Goal: Transaction & Acquisition: Purchase product/service

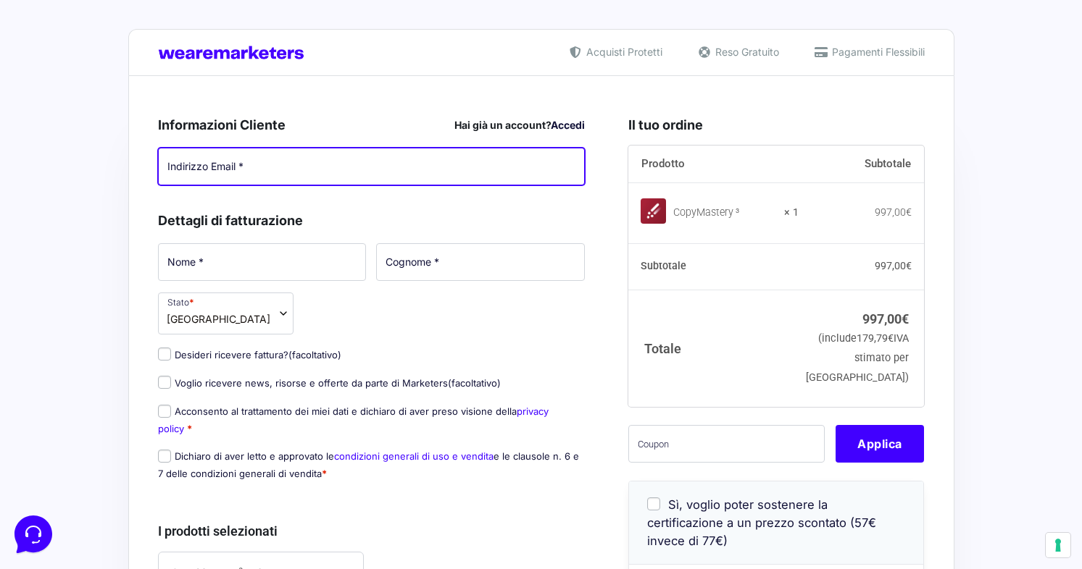
click at [241, 173] on input "Indirizzo Email *" at bounding box center [371, 167] width 427 height 38
type input "[PERSON_NAME][EMAIL_ADDRESS][DOMAIN_NAME]"
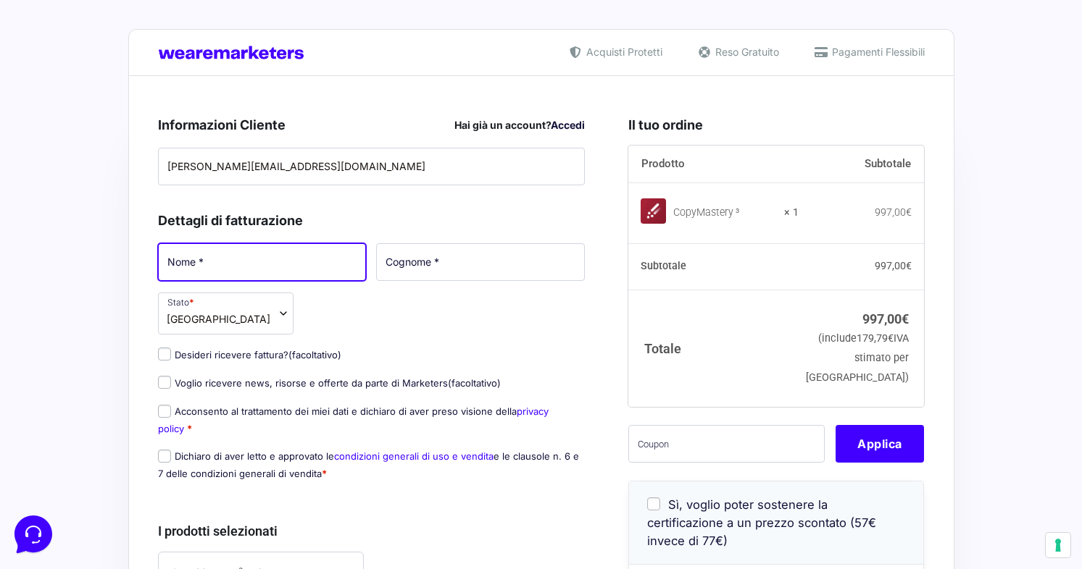
type input "[PERSON_NAME]"
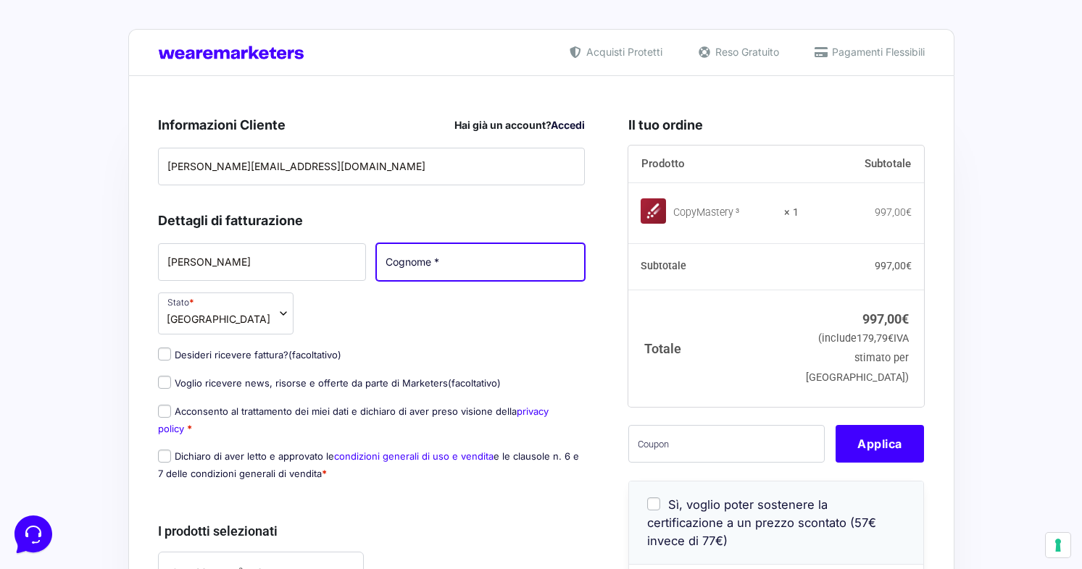
type input "[PERSON_NAME]"
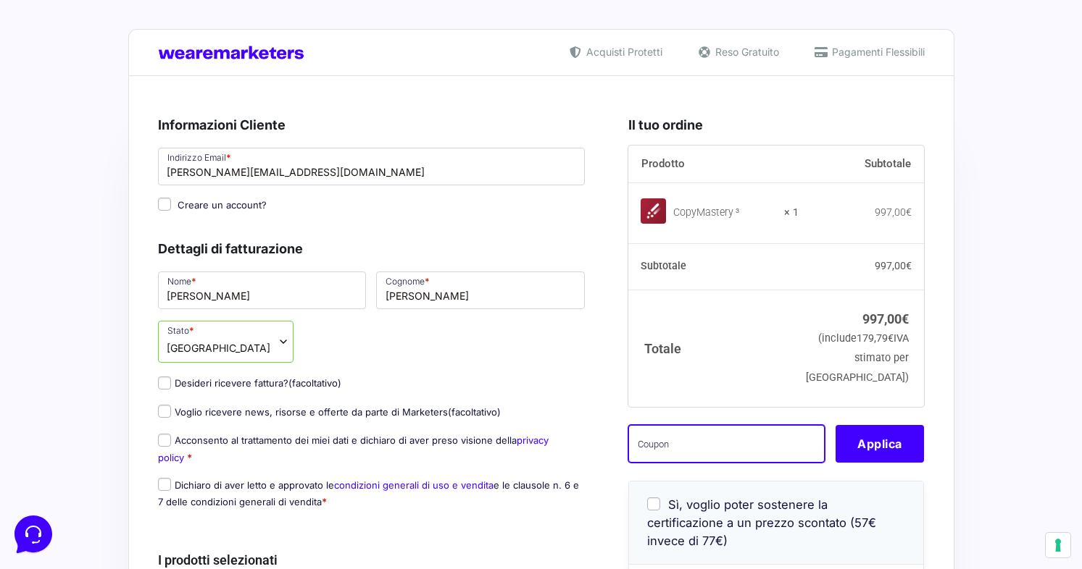
click at [671, 463] on input "text" at bounding box center [726, 444] width 196 height 38
paste input "VCCM150d1M*8"
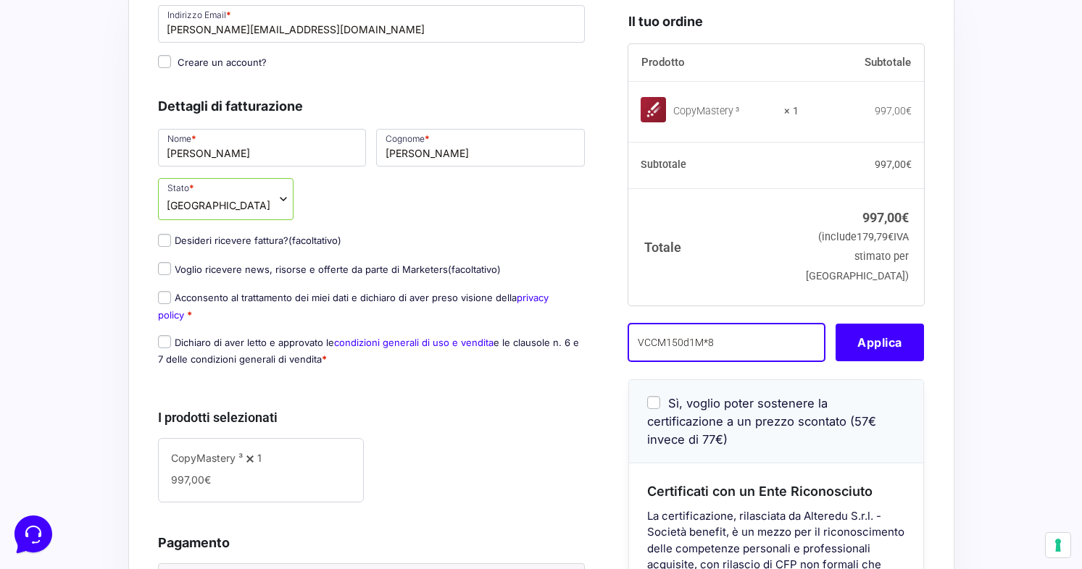
scroll to position [154, 0]
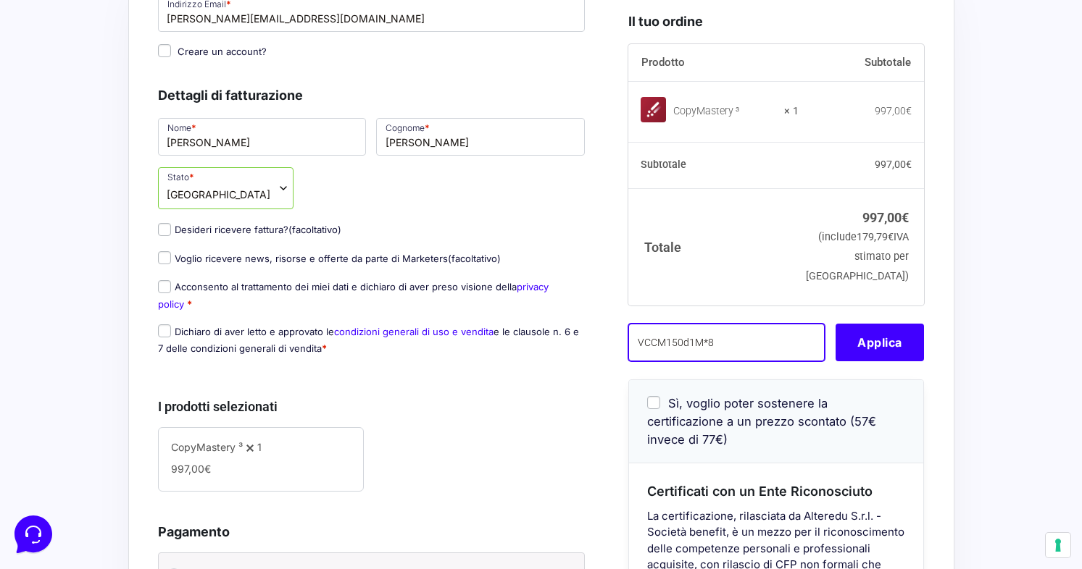
type input "VCCM150d1M*8"
click at [165, 228] on input "Desideri ricevere fattura? (facoltativo)" at bounding box center [164, 229] width 13 height 13
checkbox input "true"
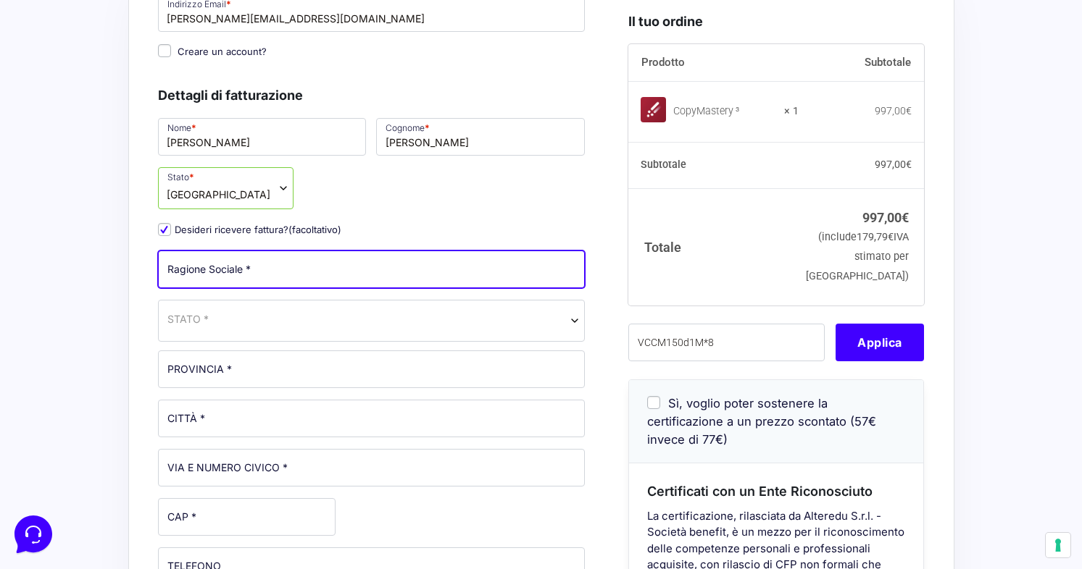
click at [288, 277] on input "Ragione Sociale *" at bounding box center [371, 270] width 427 height 38
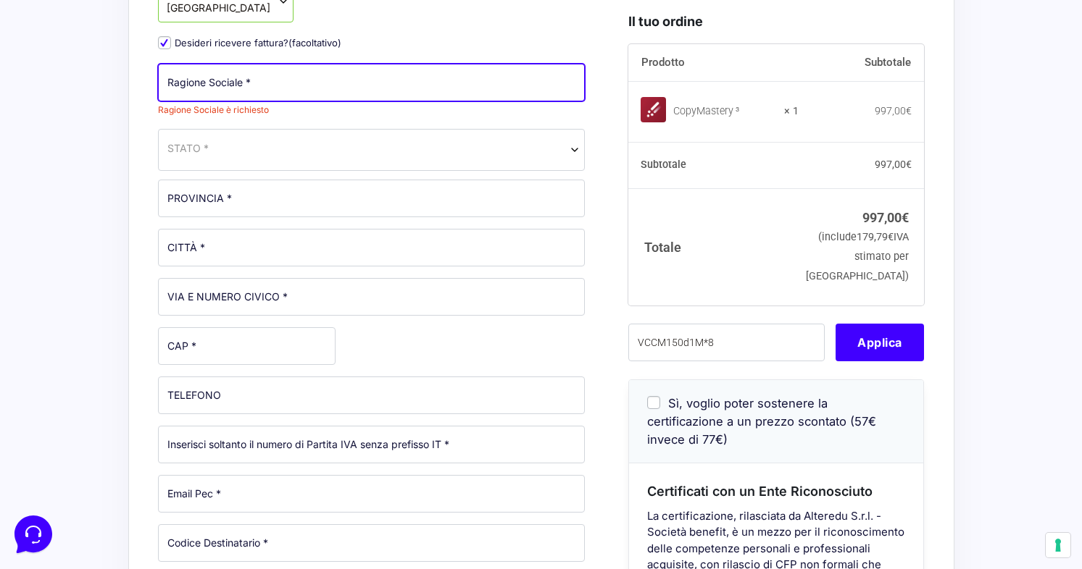
scroll to position [0, 0]
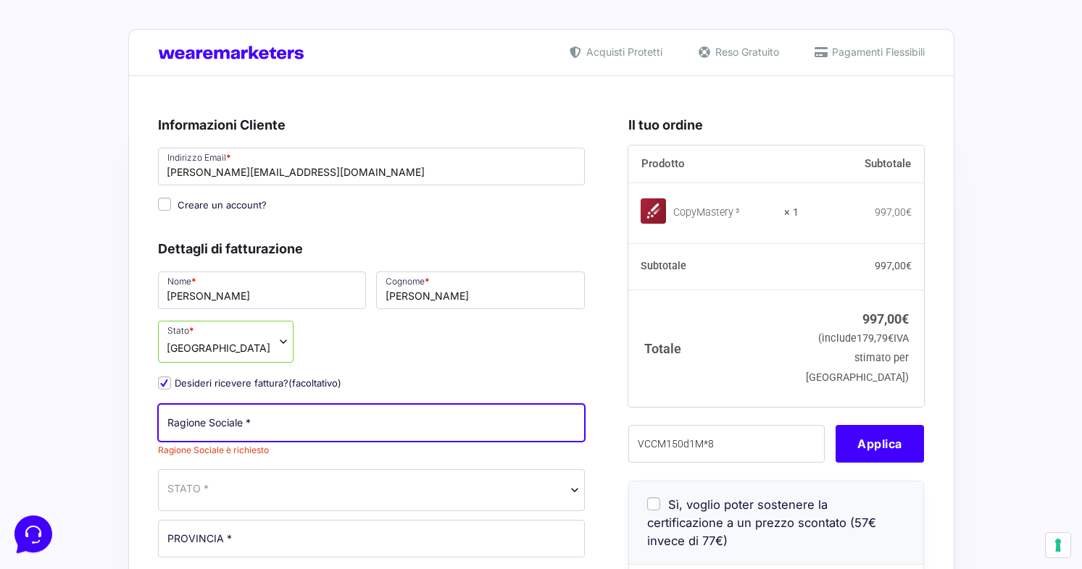
click at [304, 432] on input "Ragione Sociale *" at bounding box center [371, 423] width 427 height 38
type input "[PERSON_NAME]"
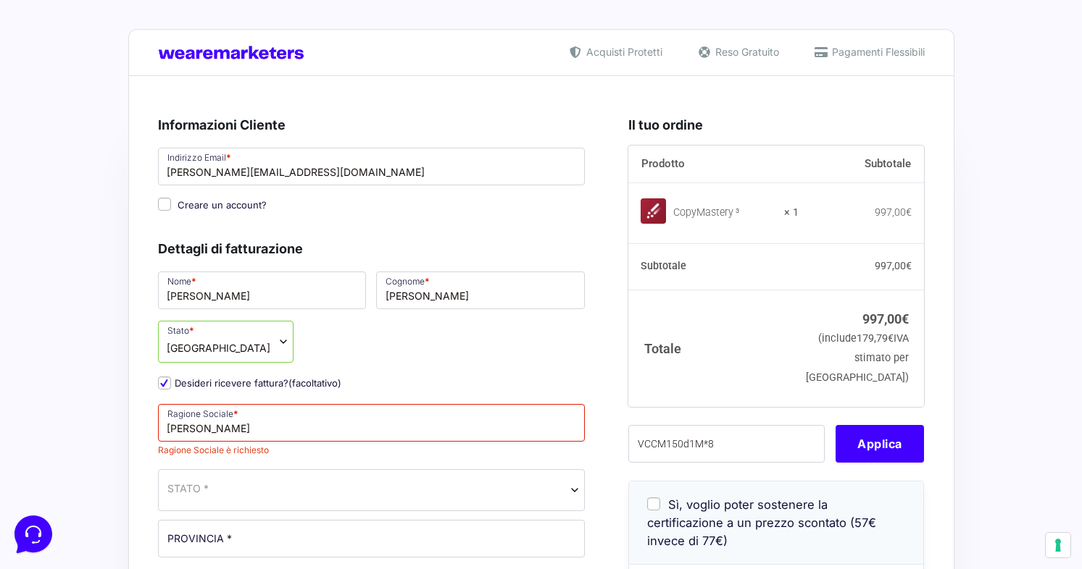
click at [284, 493] on span "STATO *" at bounding box center [371, 490] width 427 height 42
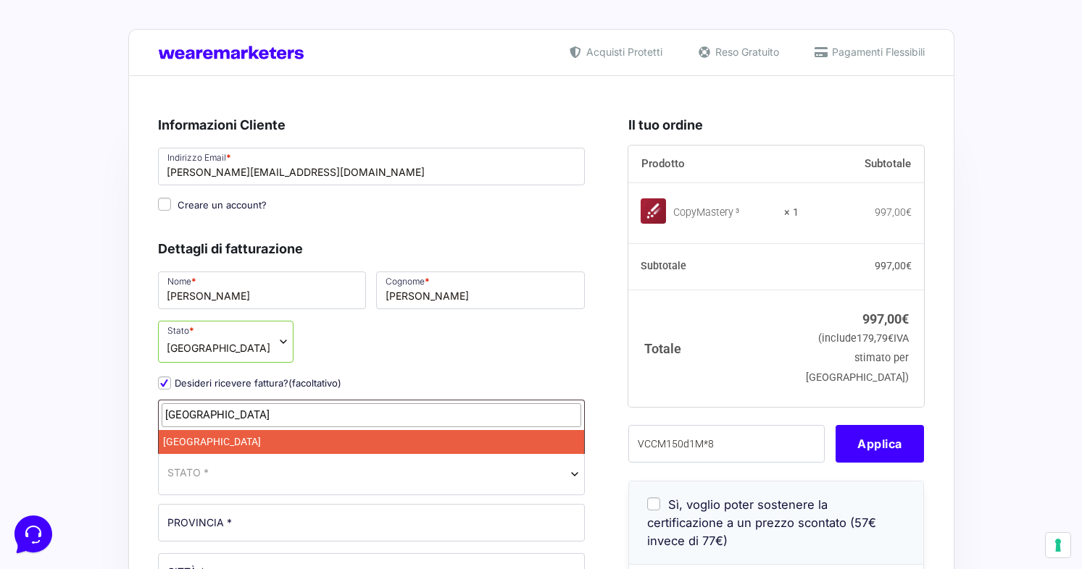
type input "itali"
select select "IT"
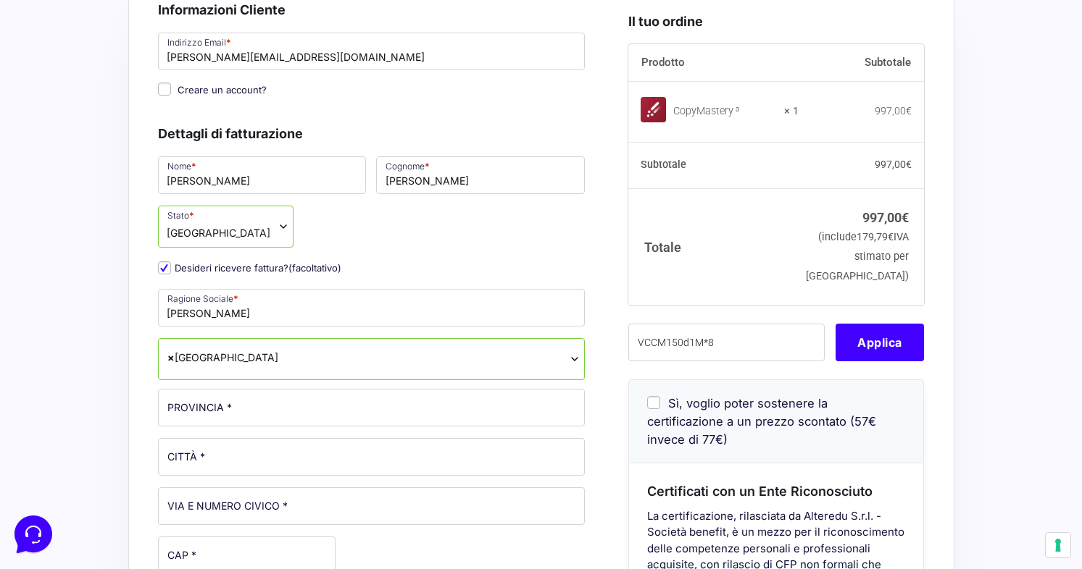
scroll to position [231, 0]
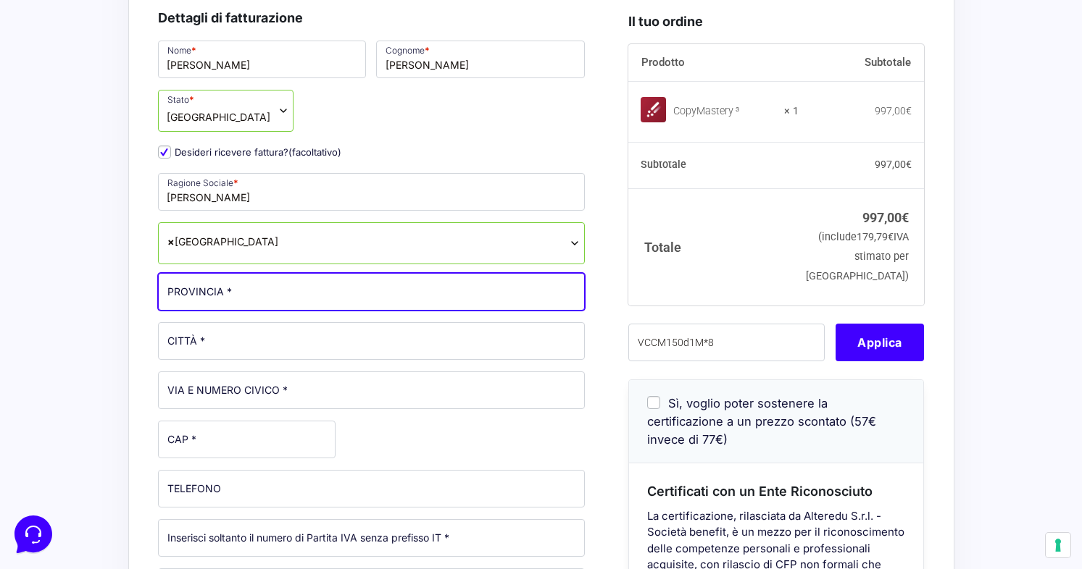
click at [254, 297] on input "PROVINCIA *" at bounding box center [371, 292] width 427 height 38
type input "TN"
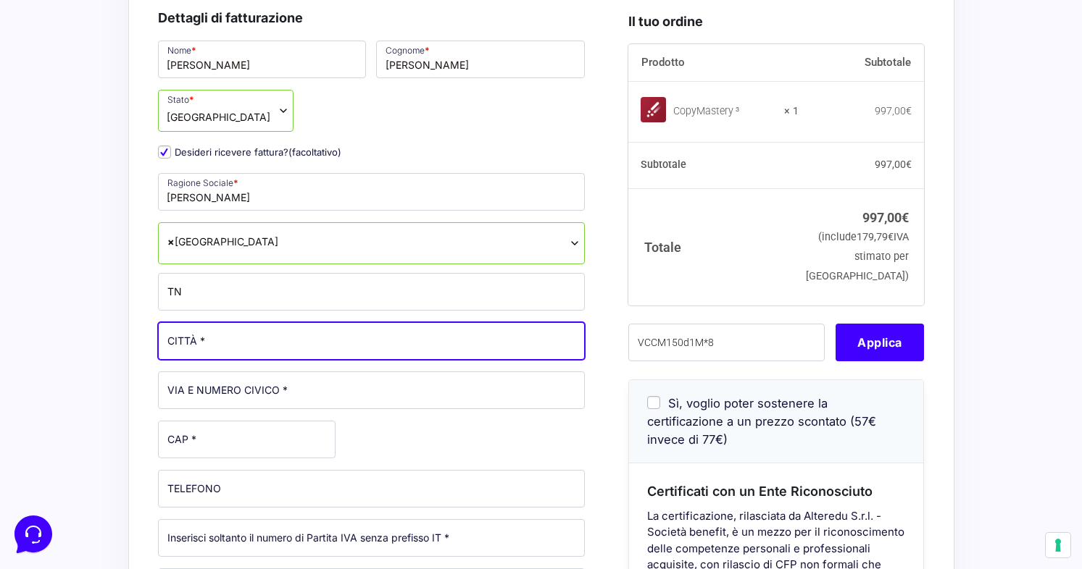
type input "Trento"
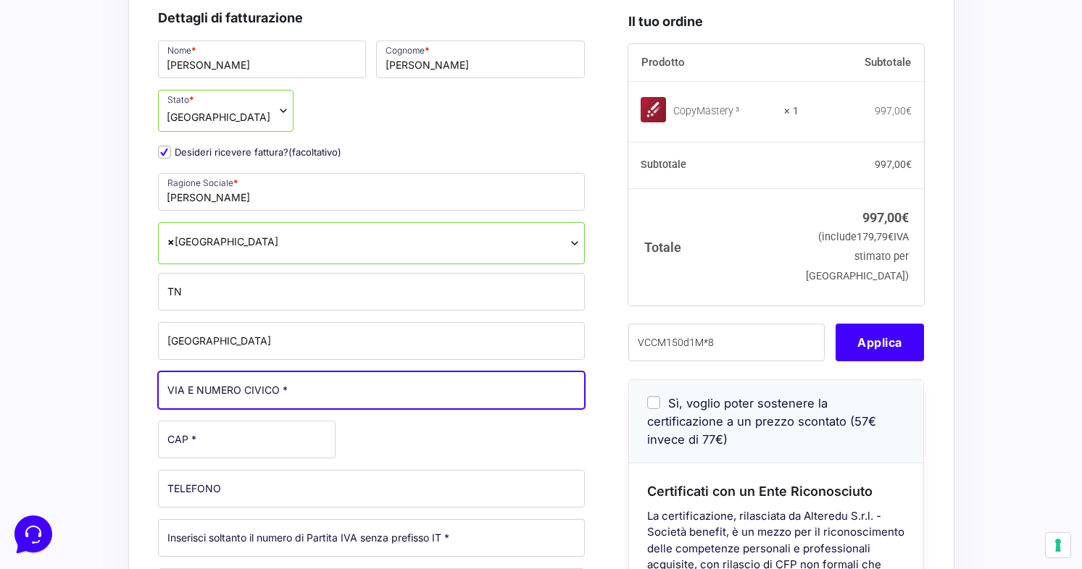
type input "Via per Cognola 37 A, Residenza San Donà"
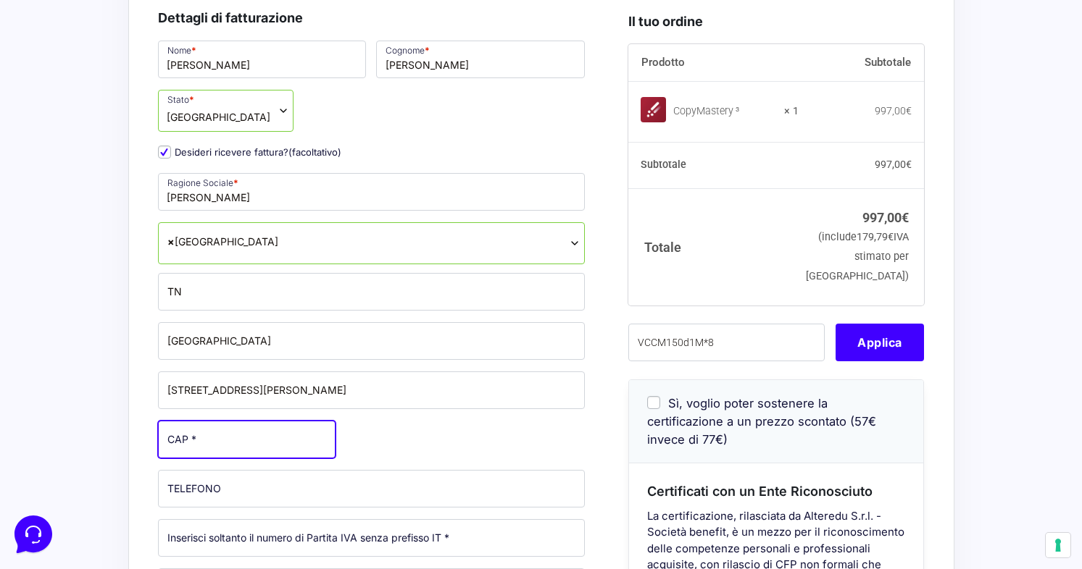
type input "38122"
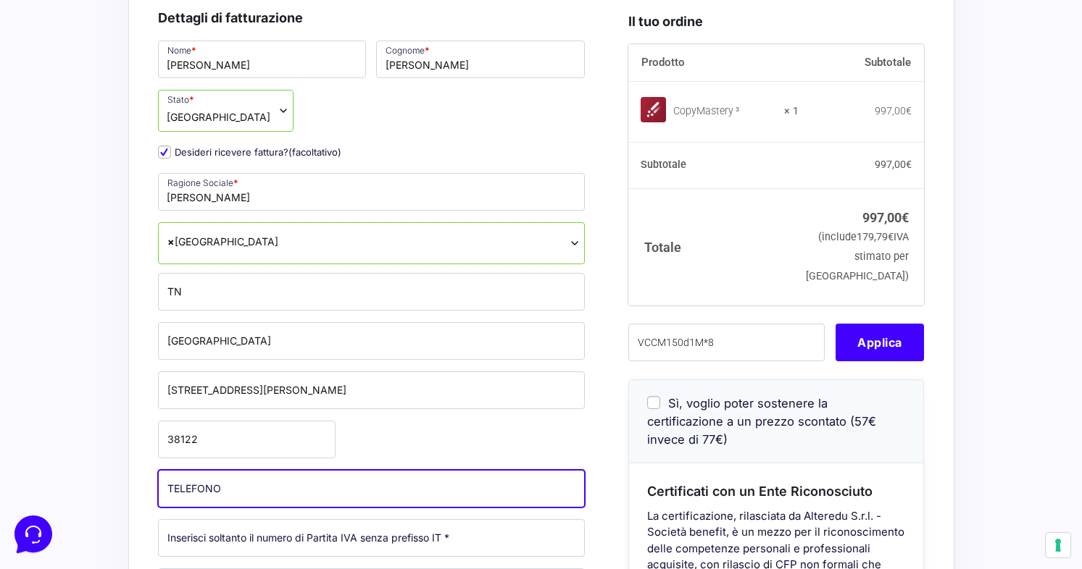
type input "+393475119471"
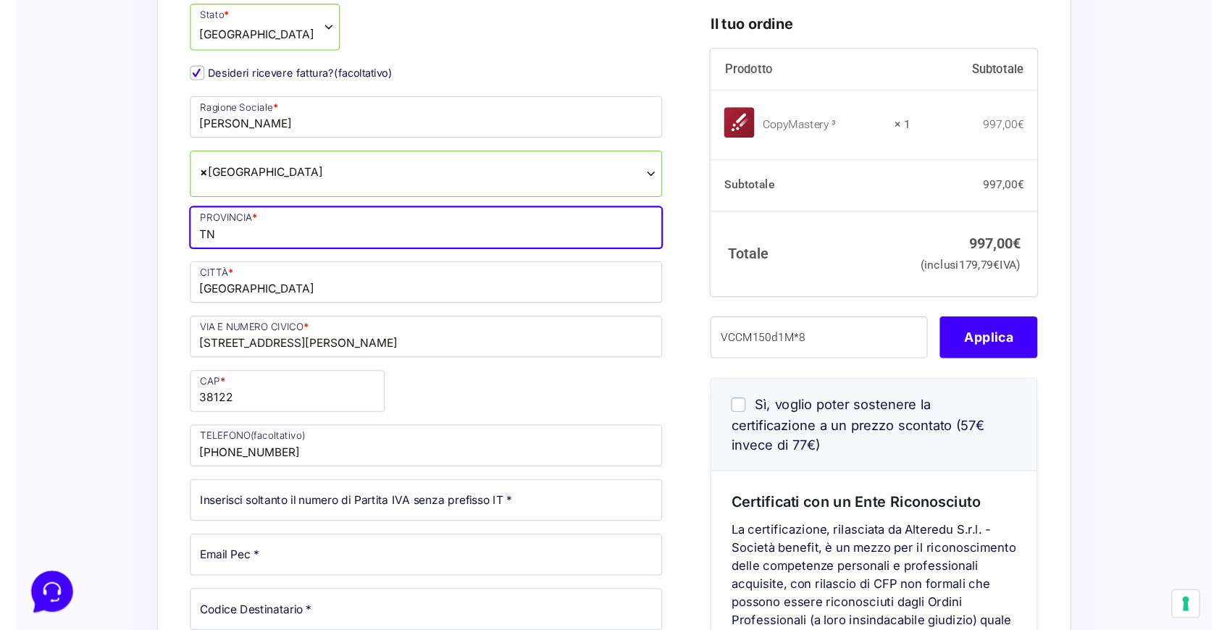
scroll to position [358, 0]
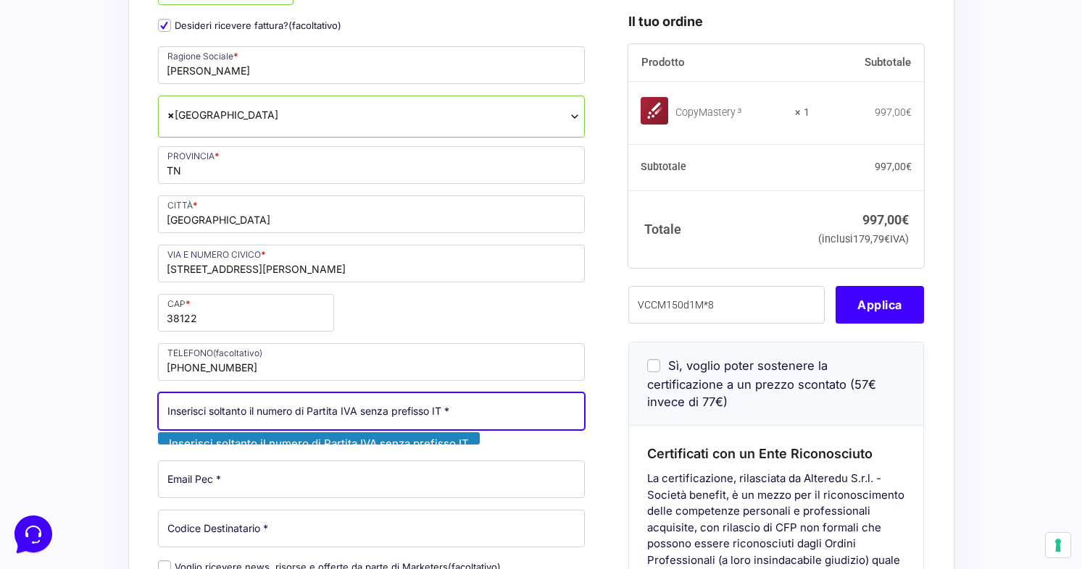
click at [342, 409] on input "Partita Iva *" at bounding box center [371, 412] width 427 height 38
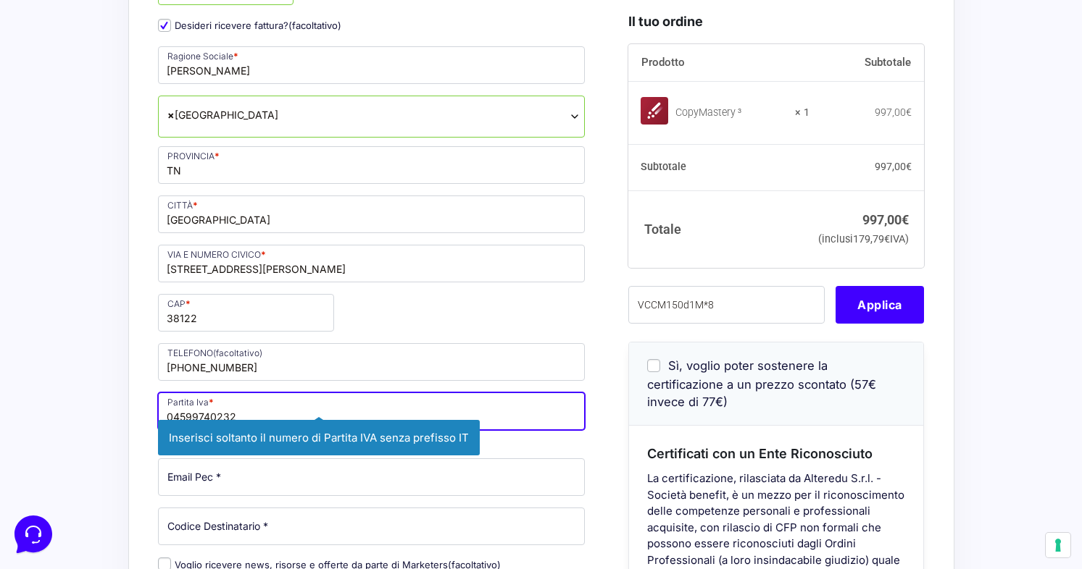
type input "04599740232"
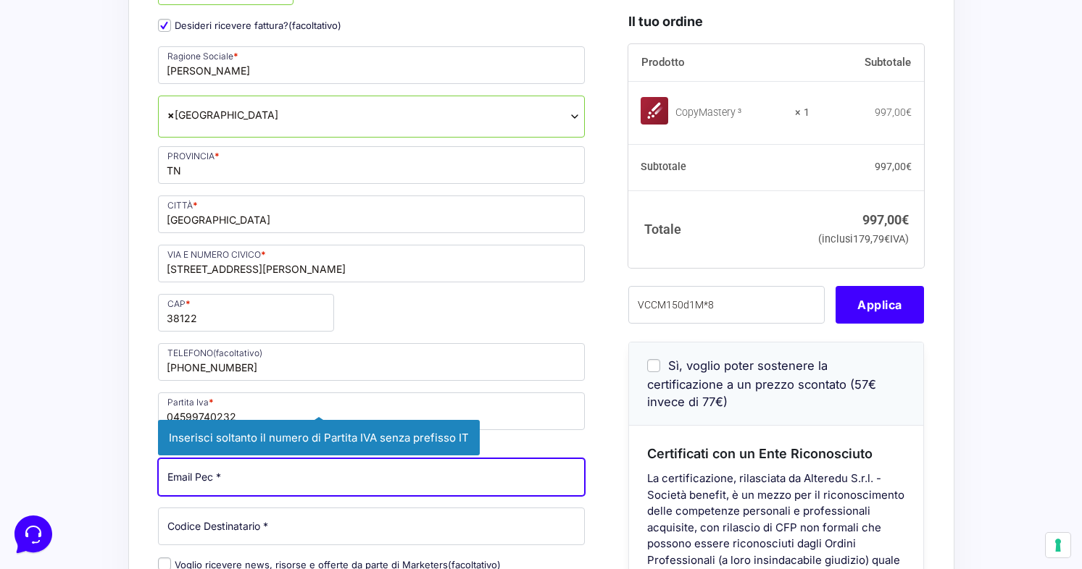
click at [302, 470] on p "Email Pec * Inserisci la tua casella di posta elettronica certificata." at bounding box center [372, 477] width 438 height 42
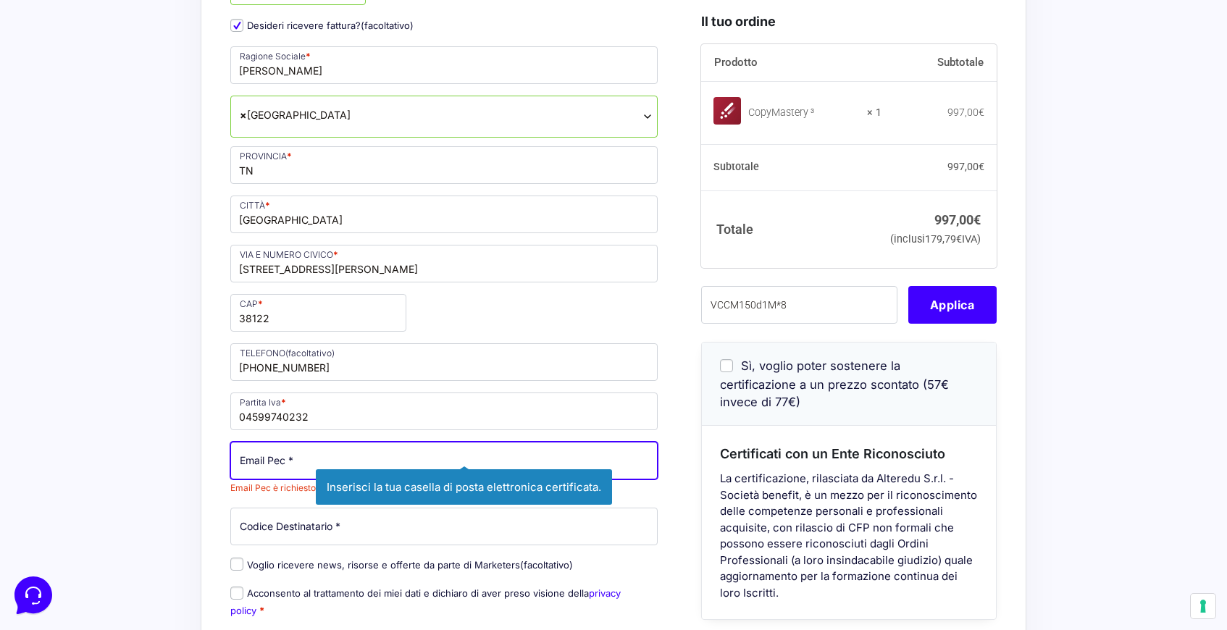
paste input "paolo.bursi.ruri@tn.omceo.it"
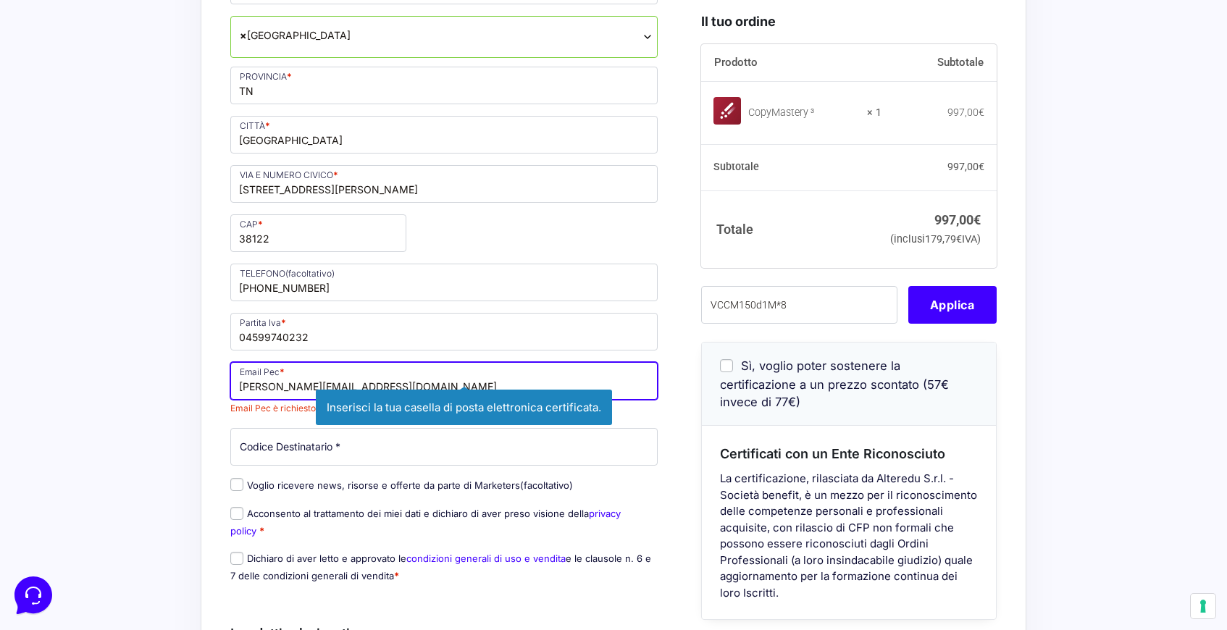
scroll to position [456, 0]
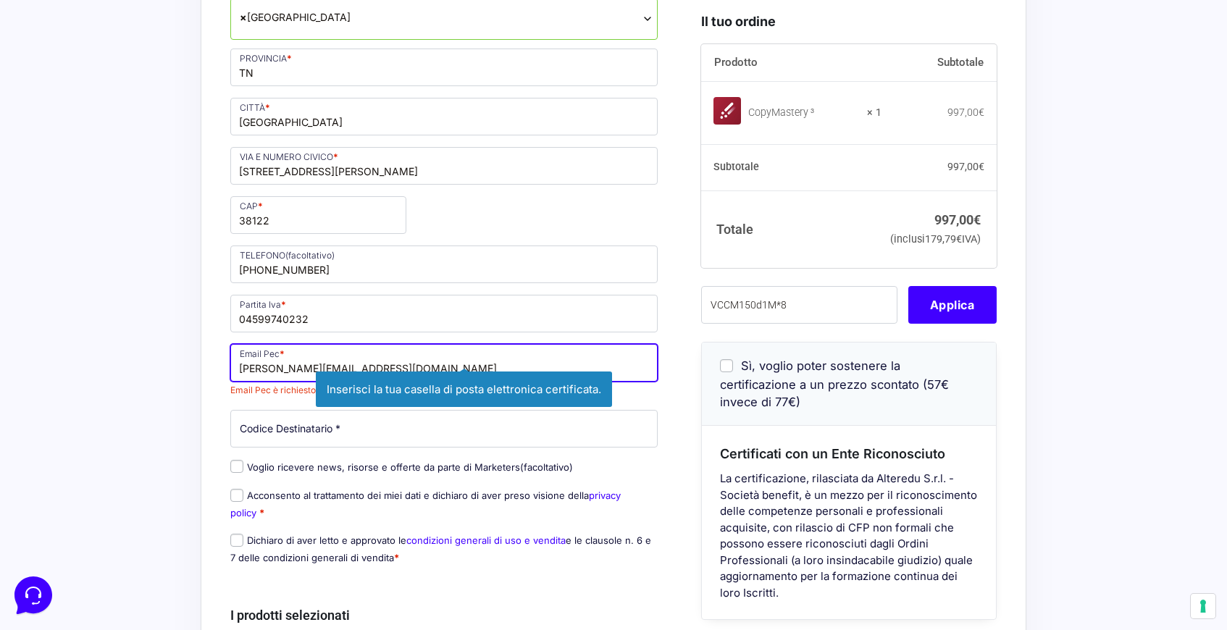
type input "paolo.bursi.ruri@tn.omceo.it"
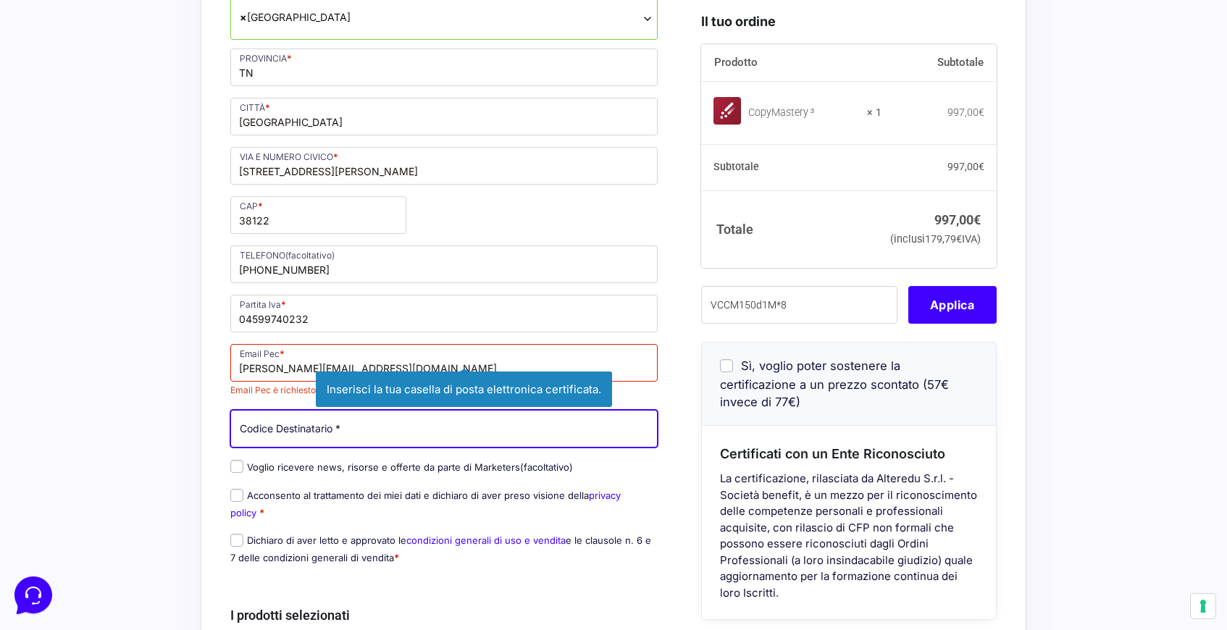
click at [325, 437] on input "Codice Destinatario *" at bounding box center [443, 429] width 427 height 38
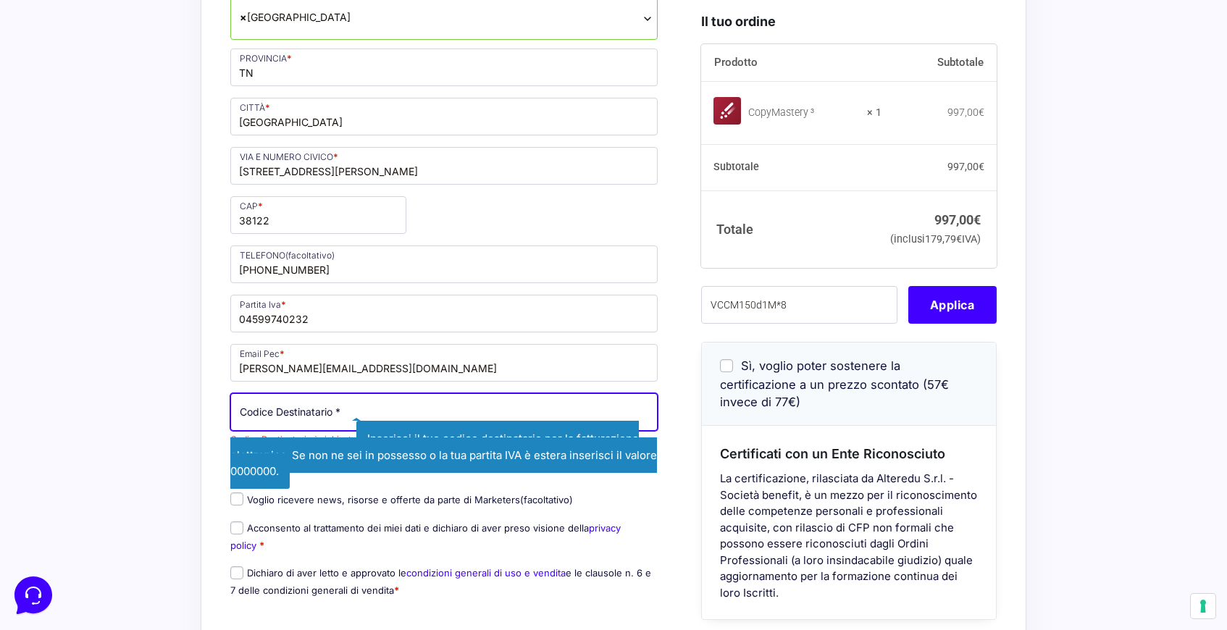
click at [282, 417] on input "Codice Destinatario *" at bounding box center [443, 412] width 427 height 38
paste input "M5UXCR1"
type input "M5UXCR1"
click at [146, 372] on div "Acquisti Protetti Reso Gratuito Pagamenti Flessibili Riepilogo Ordine 997,00 € …" at bounding box center [613, 412] width 1227 height 1737
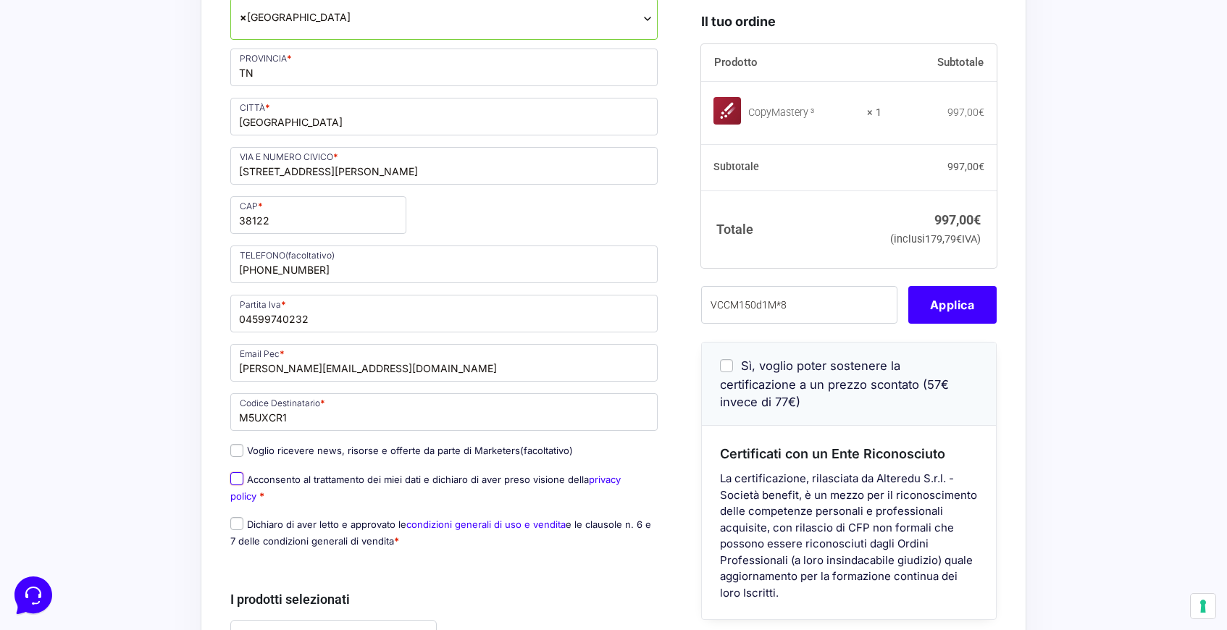
click at [238, 483] on input "Acconsento al trattamento dei miei dati e dichiaro di aver preso visione della …" at bounding box center [236, 478] width 13 height 13
checkbox input "true"
click at [240, 523] on input "Dichiaro di aver letto e approvato le condizioni generali di uso e vendita e le…" at bounding box center [236, 523] width 13 height 13
checkbox input "true"
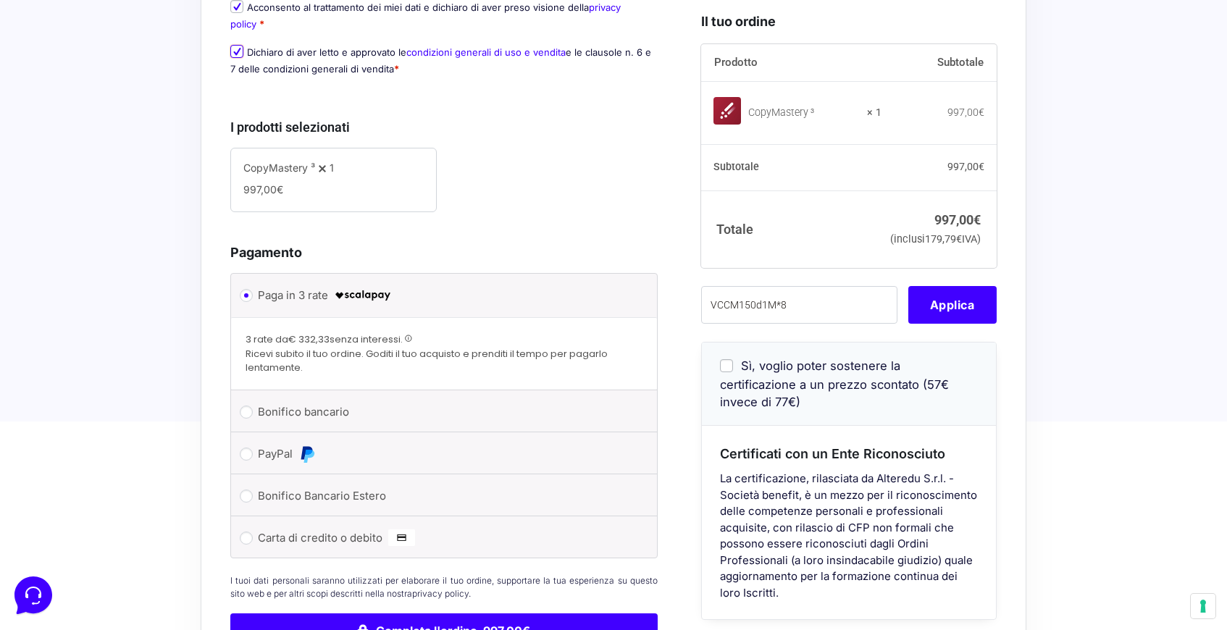
scroll to position [971, 0]
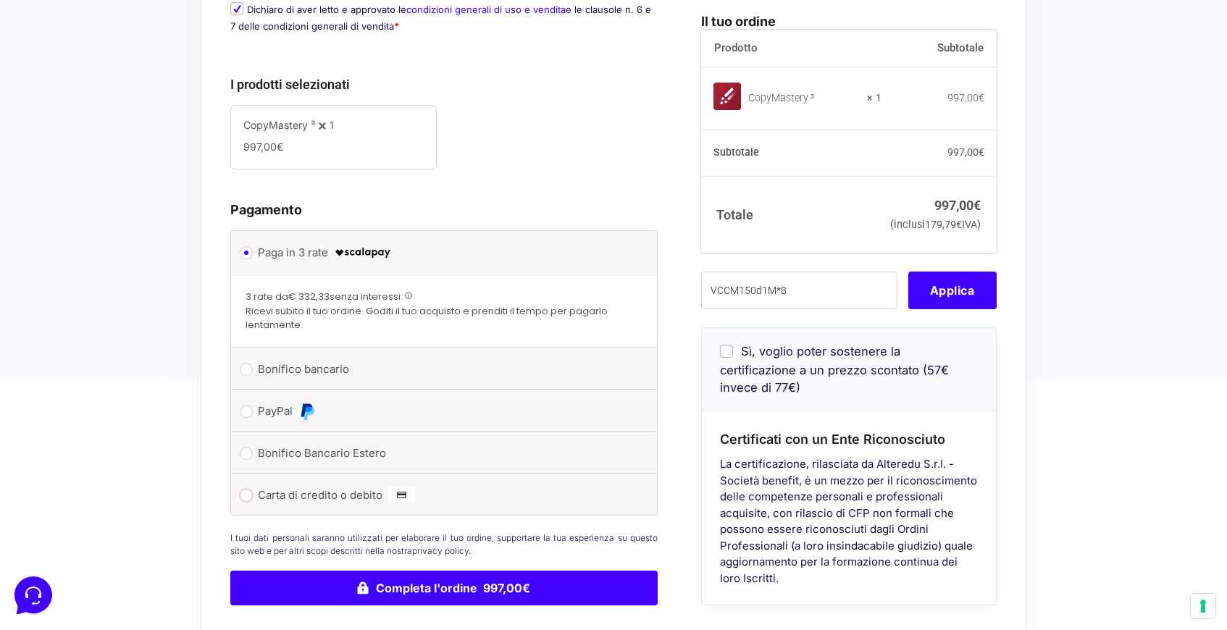
click at [247, 495] on input "Carta di credito o debito" at bounding box center [246, 495] width 13 height 13
radio input "true"
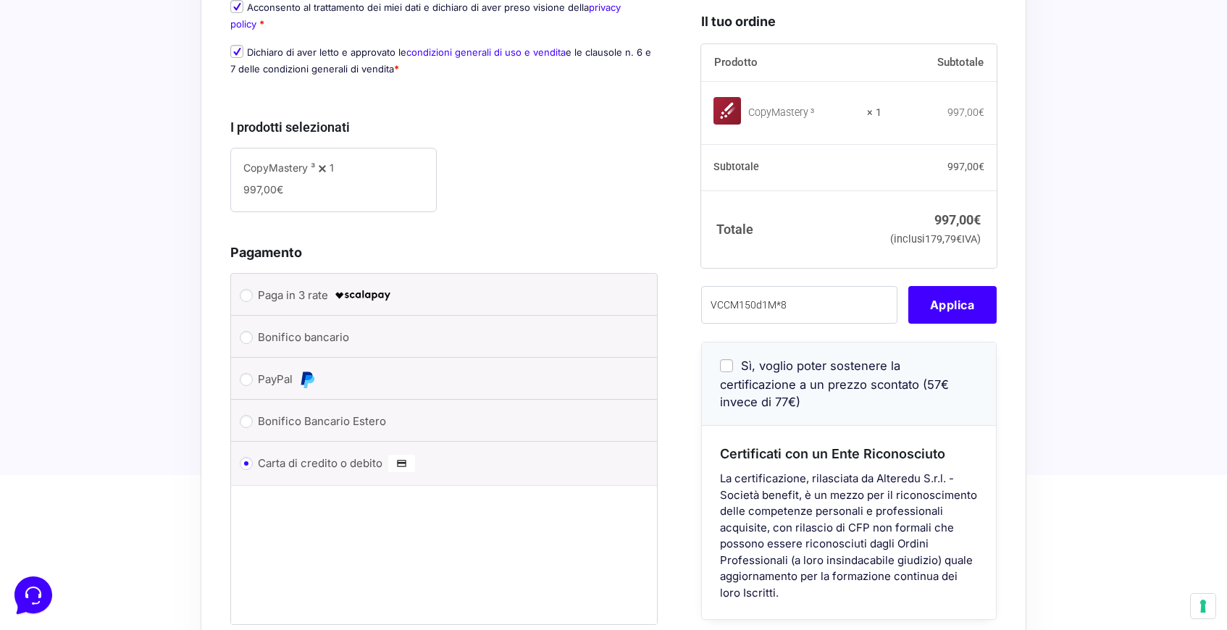
scroll to position [912, 0]
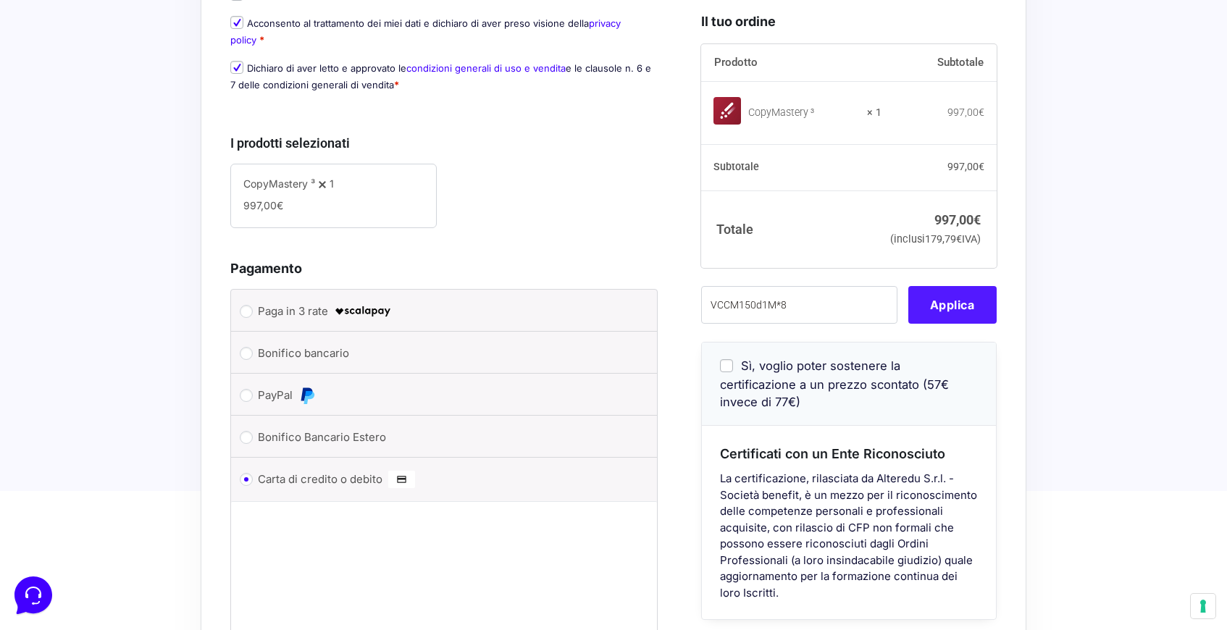
click at [948, 324] on button "Applica" at bounding box center [952, 305] width 88 height 38
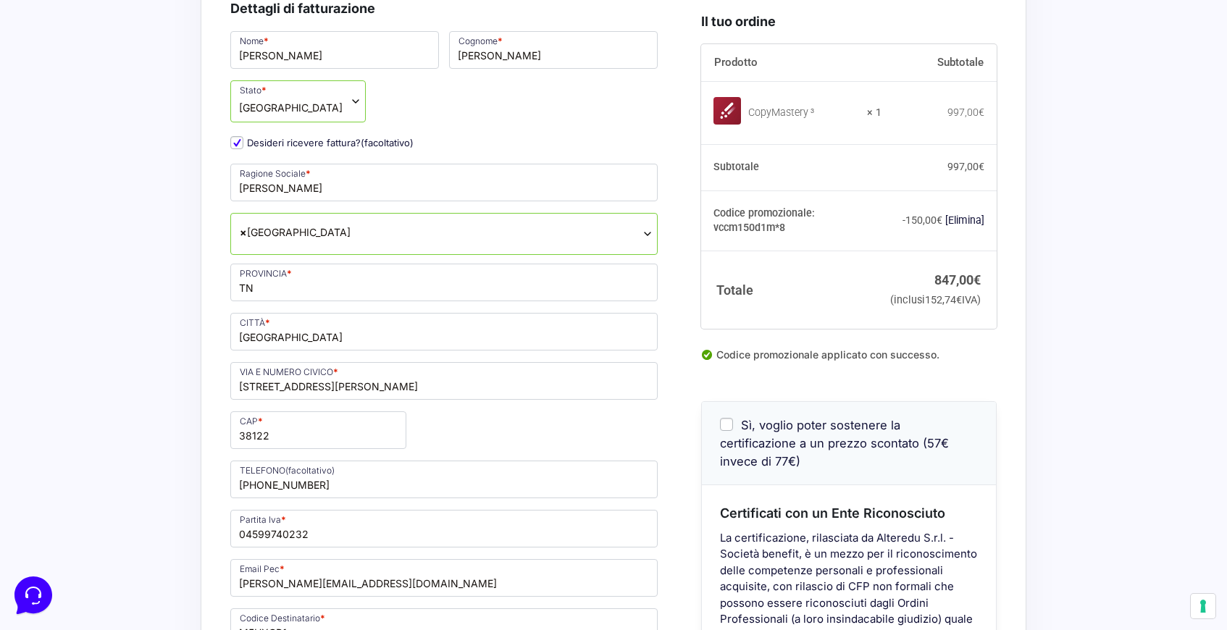
scroll to position [236, 0]
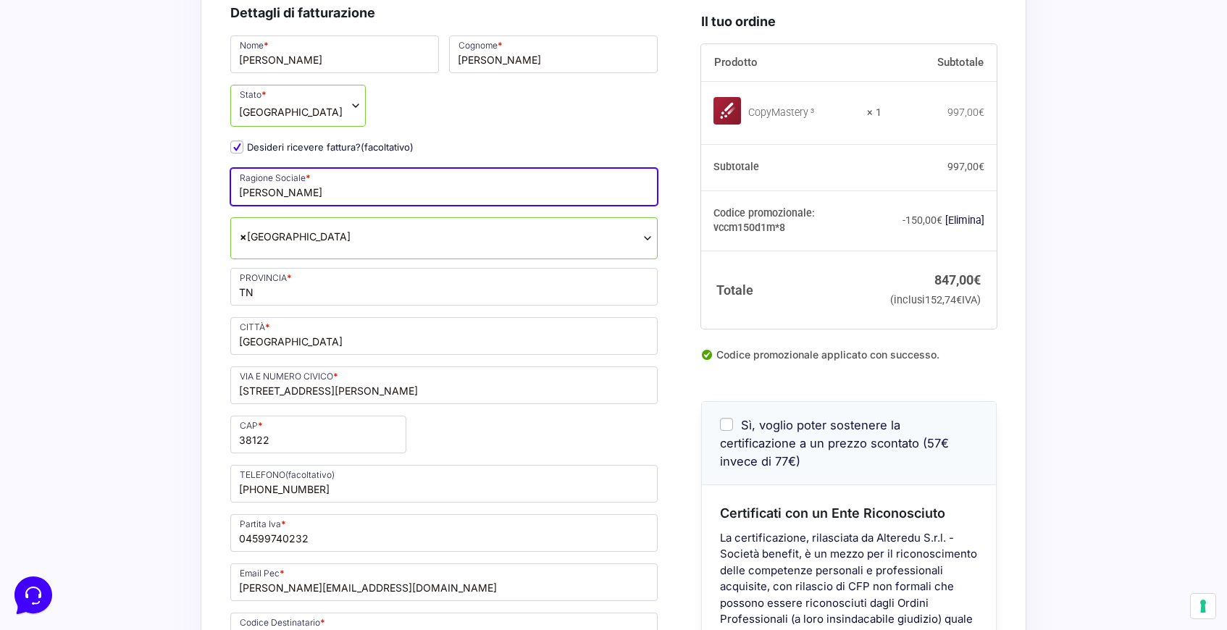
click at [325, 191] on input "Paolo Bursi" at bounding box center [443, 187] width 427 height 38
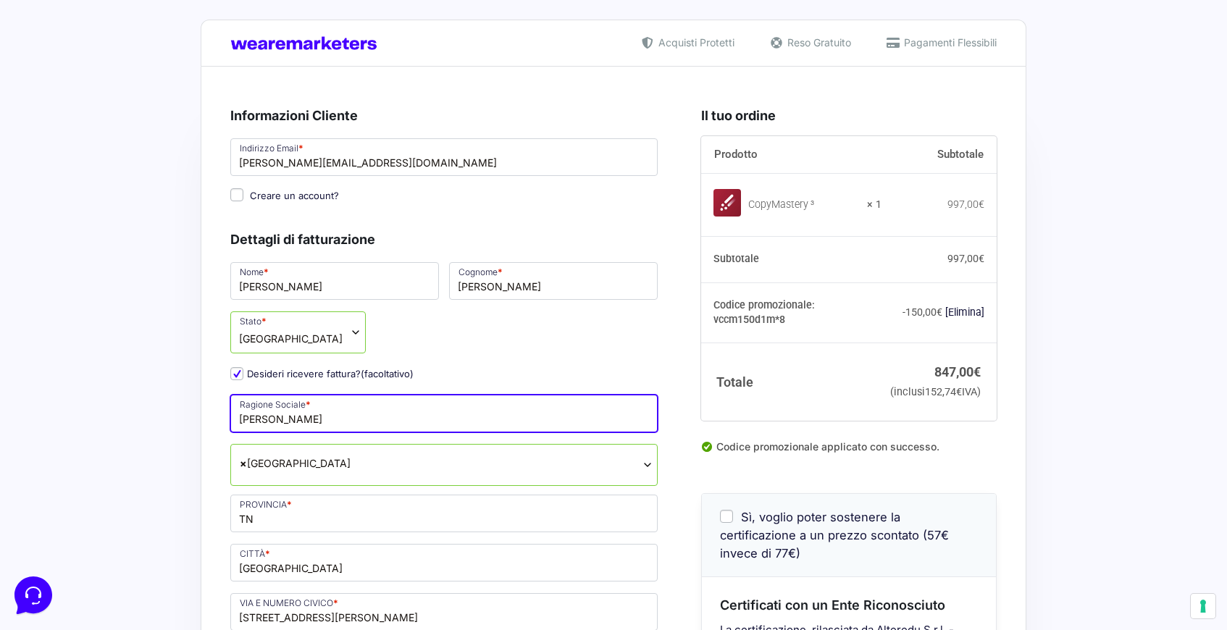
scroll to position [6, 0]
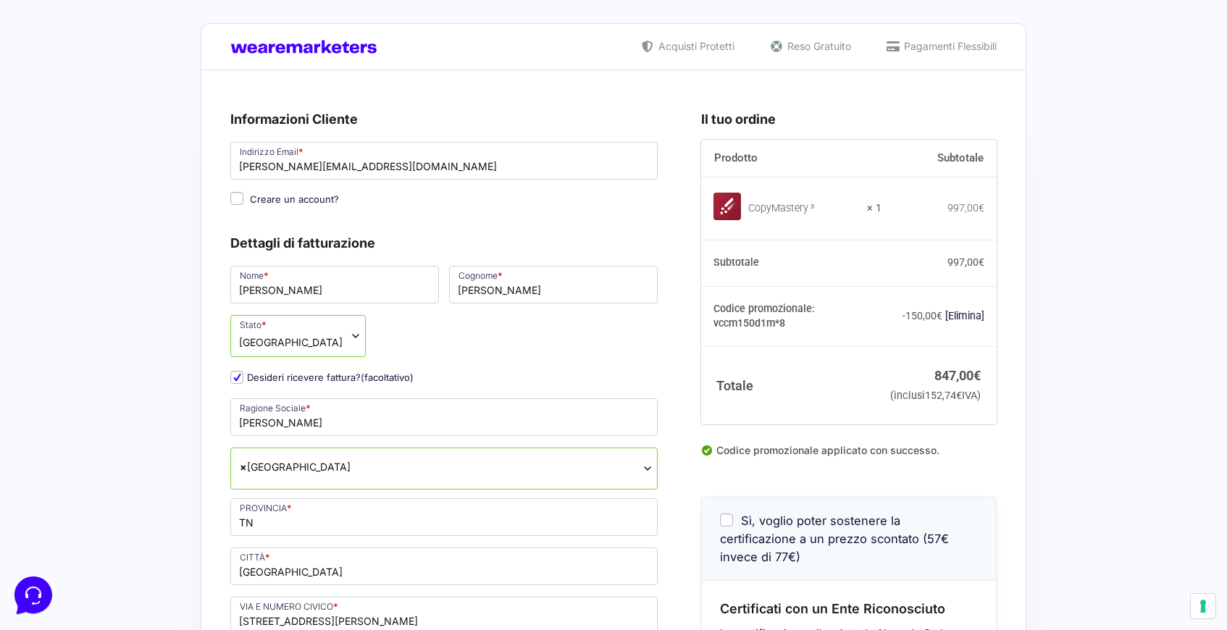
click at [235, 200] on input "Creare un account?" at bounding box center [236, 198] width 13 height 13
checkbox input "true"
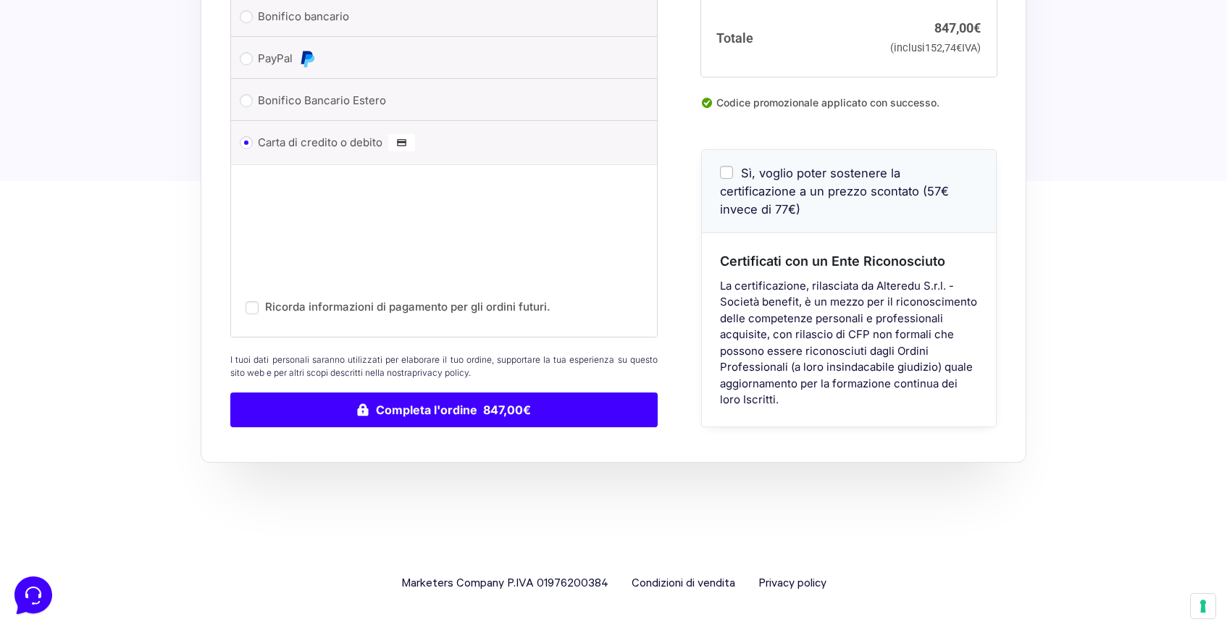
scroll to position [1247, 0]
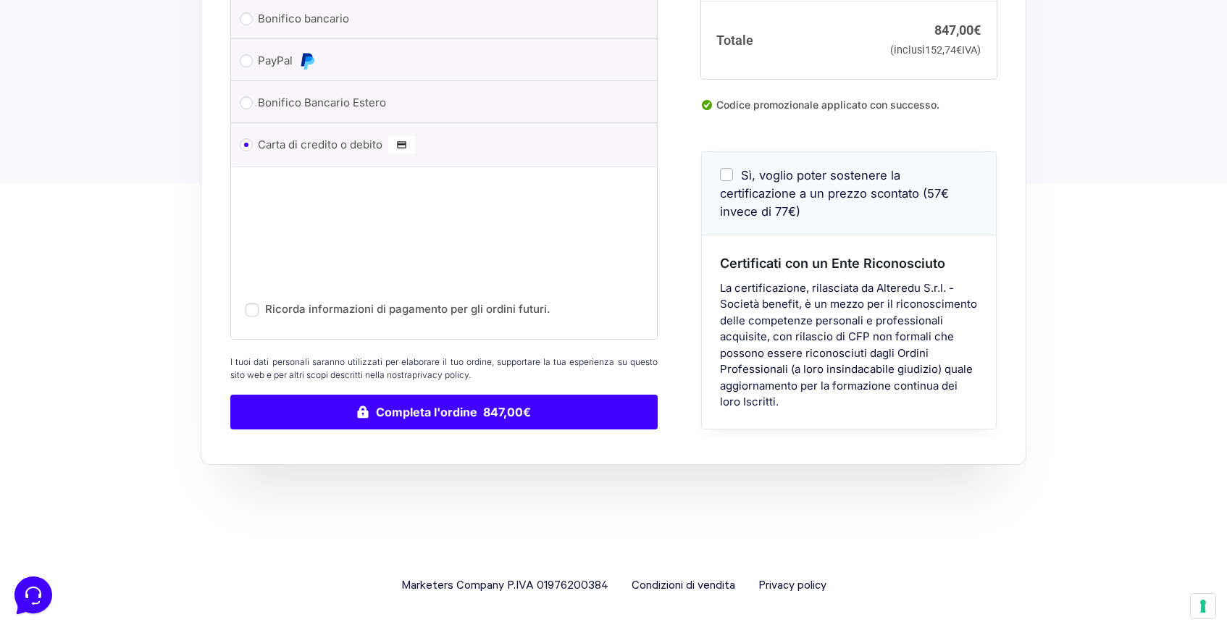
click at [724, 182] on input "Sì, voglio poter sostenere la certificazione a un prezzo scontato (57€ invece d…" at bounding box center [726, 175] width 13 height 13
checkbox input "true"
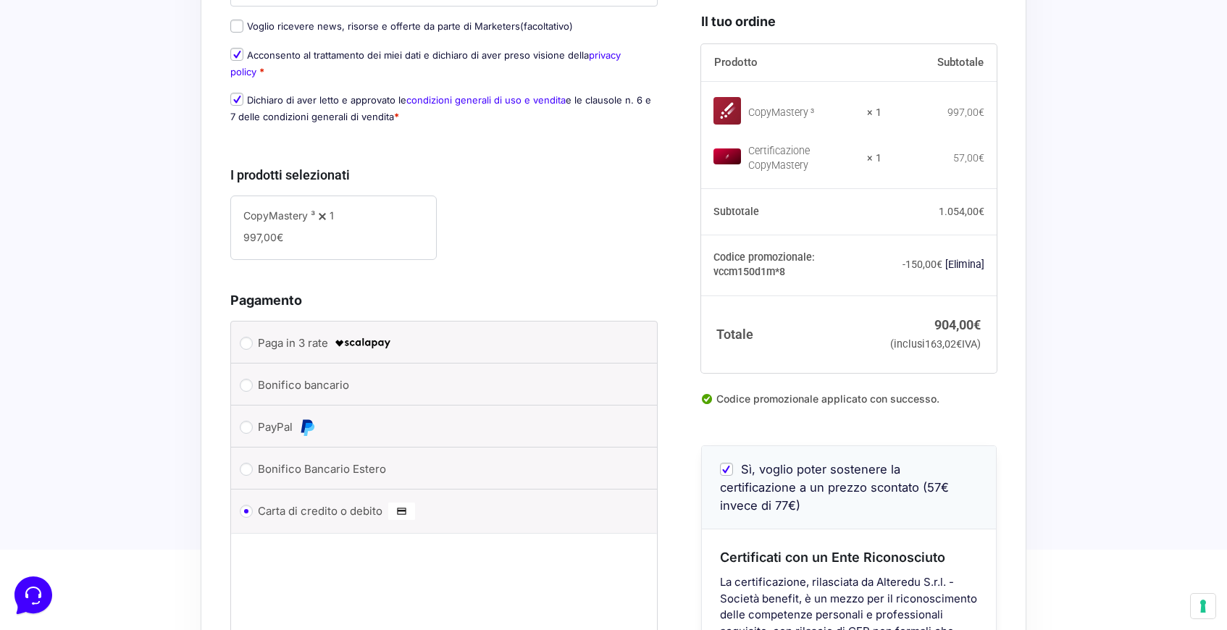
scroll to position [1251, 0]
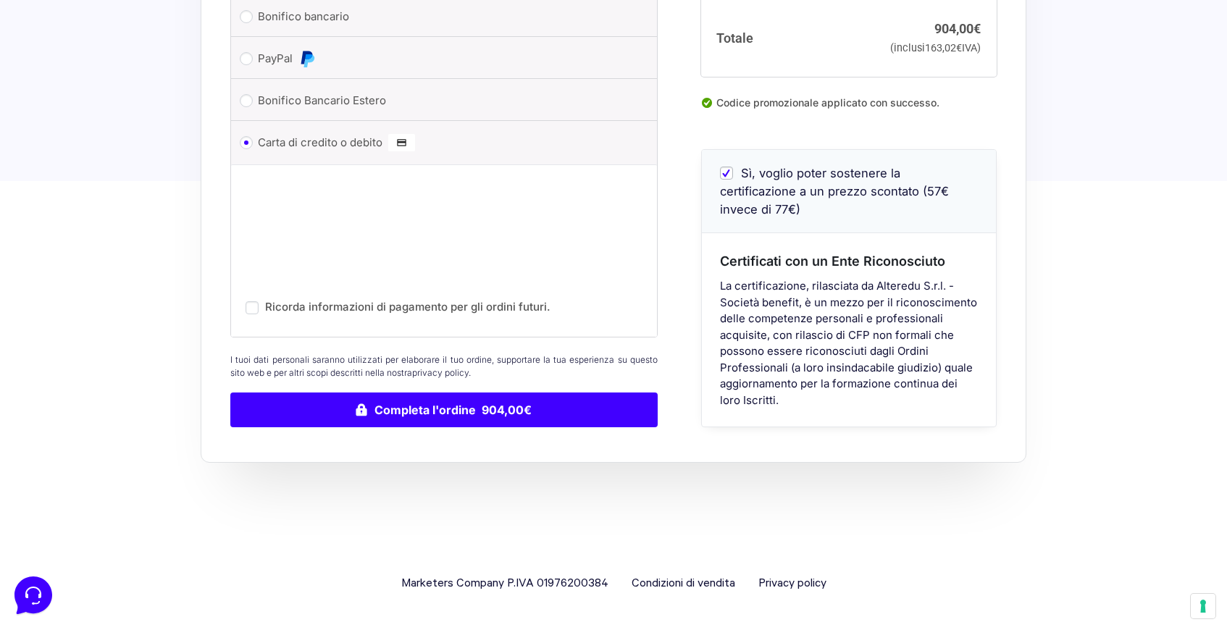
click at [730, 180] on input "Sì, voglio poter sostenere la certificazione a un prezzo scontato (57€ invece d…" at bounding box center [726, 173] width 13 height 13
checkbox input "false"
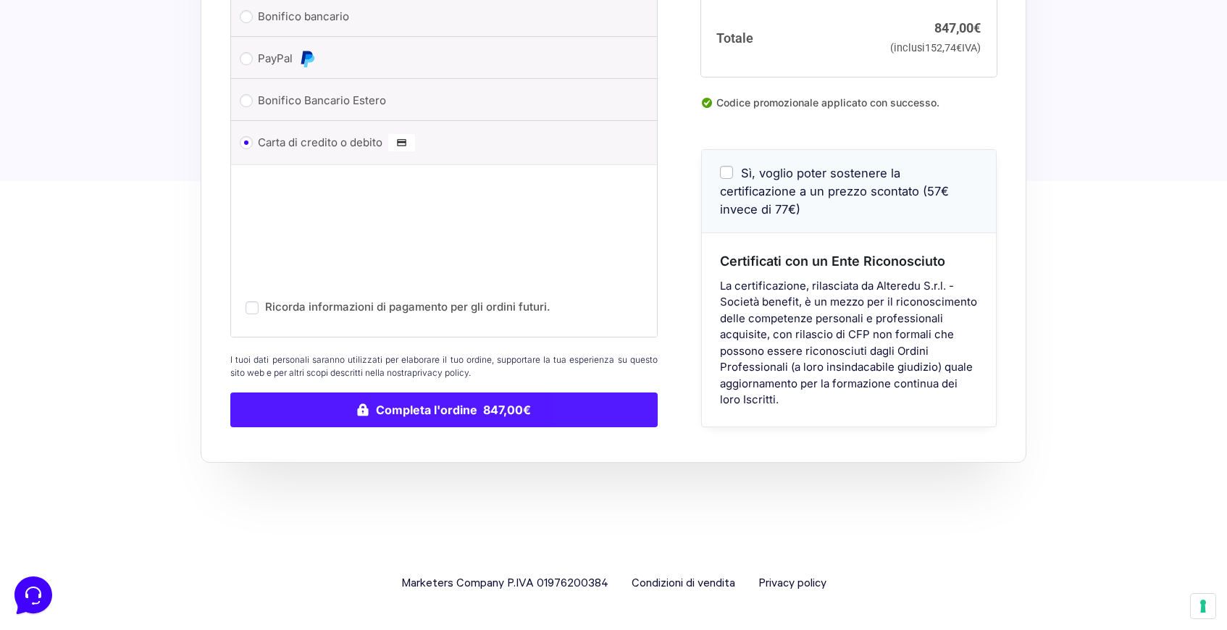
click at [431, 404] on button "Completa l'ordine 847,00€" at bounding box center [443, 410] width 427 height 35
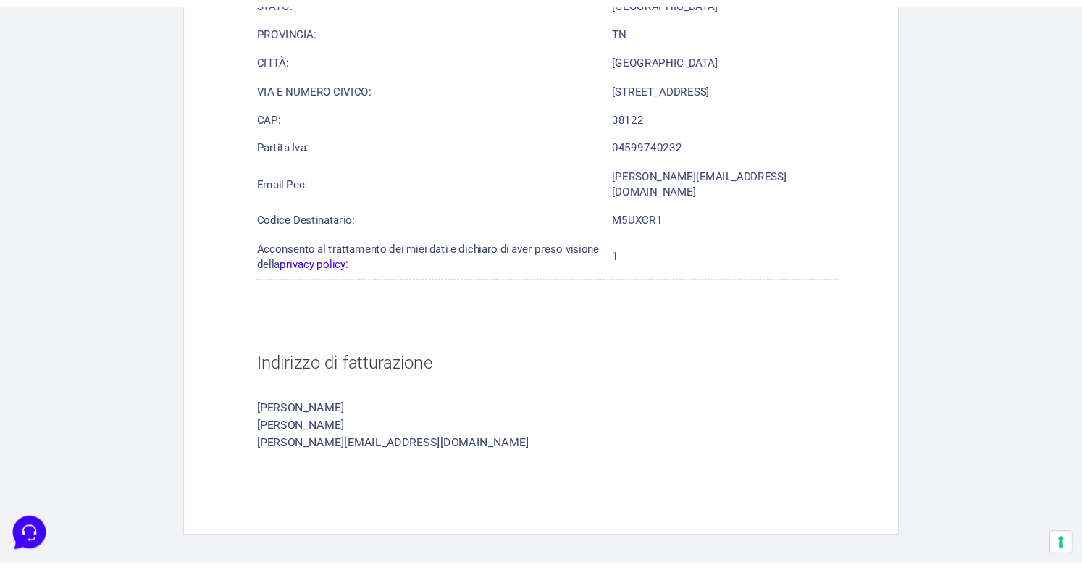
scroll to position [1363, 0]
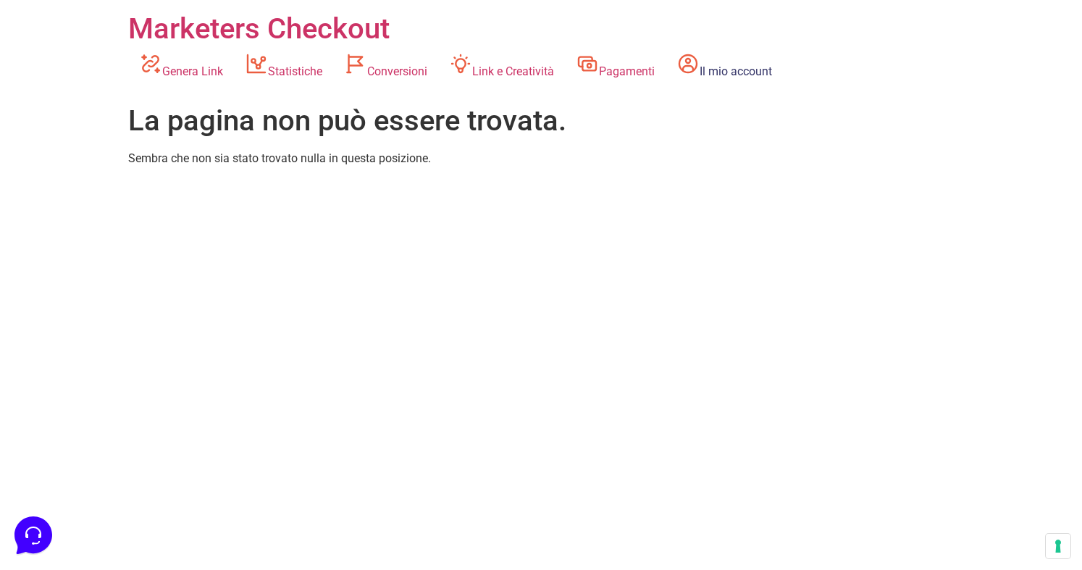
click at [741, 68] on link "Il mio account" at bounding box center [724, 66] width 117 height 40
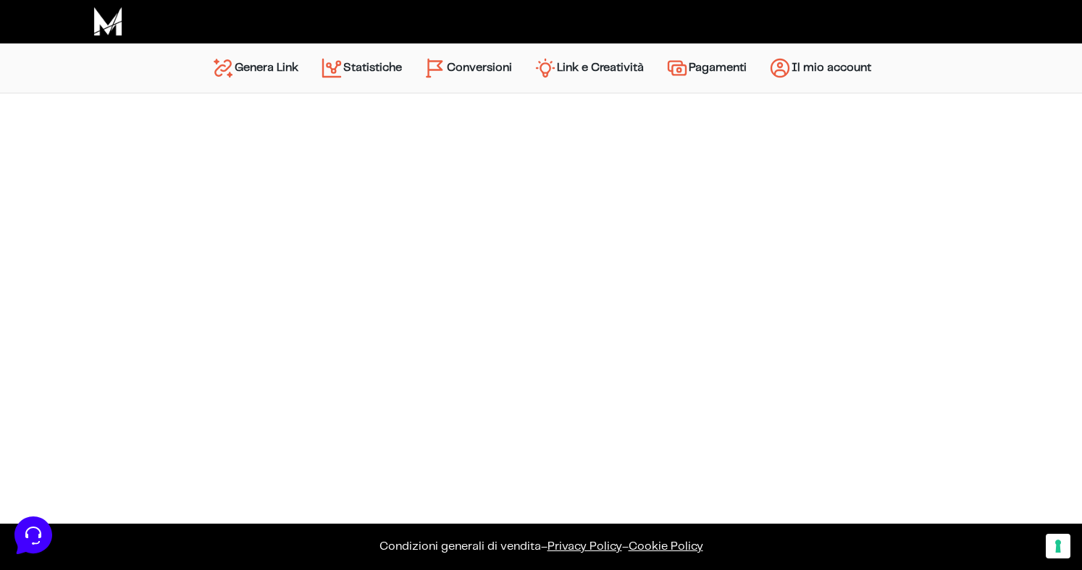
click at [246, 66] on link "Genera Link" at bounding box center [255, 68] width 109 height 35
click at [112, 21] on img at bounding box center [107, 21] width 29 height 29
click at [370, 64] on link "Statistiche" at bounding box center [361, 69] width 104 height 37
